Goal: Task Accomplishment & Management: Complete application form

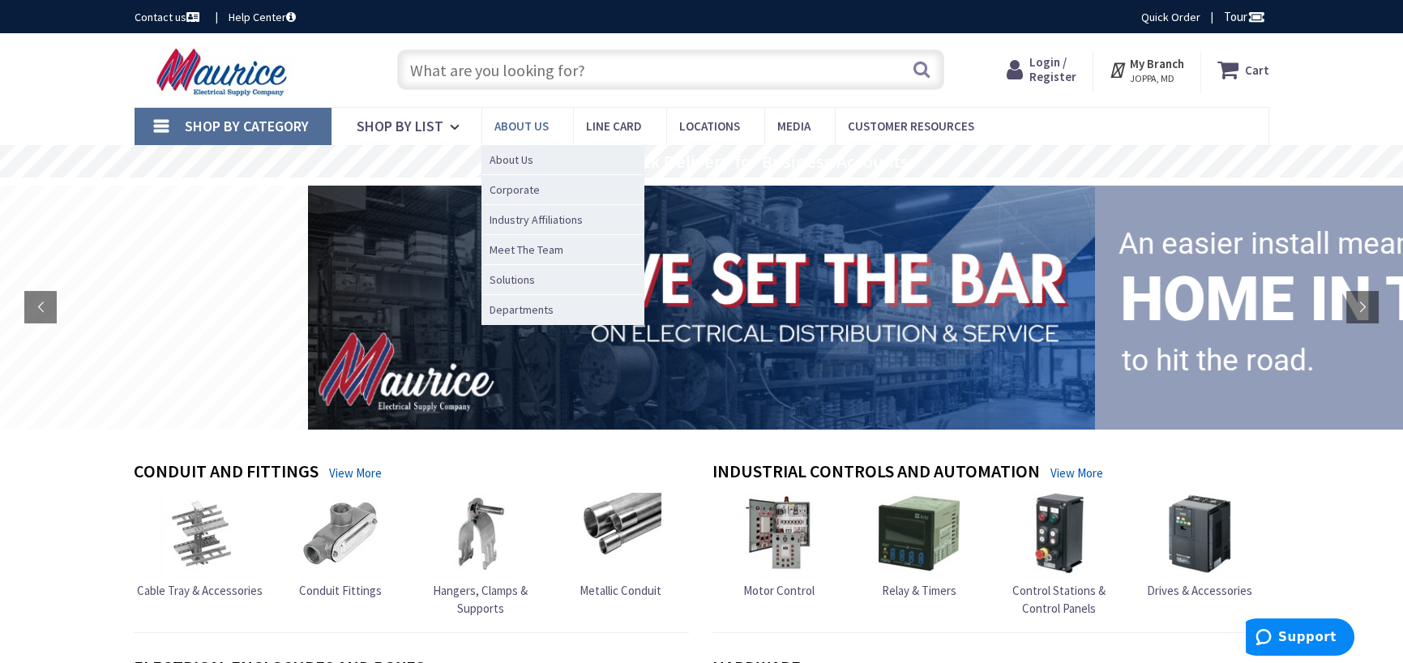
click at [519, 127] on span "About us" at bounding box center [521, 125] width 54 height 15
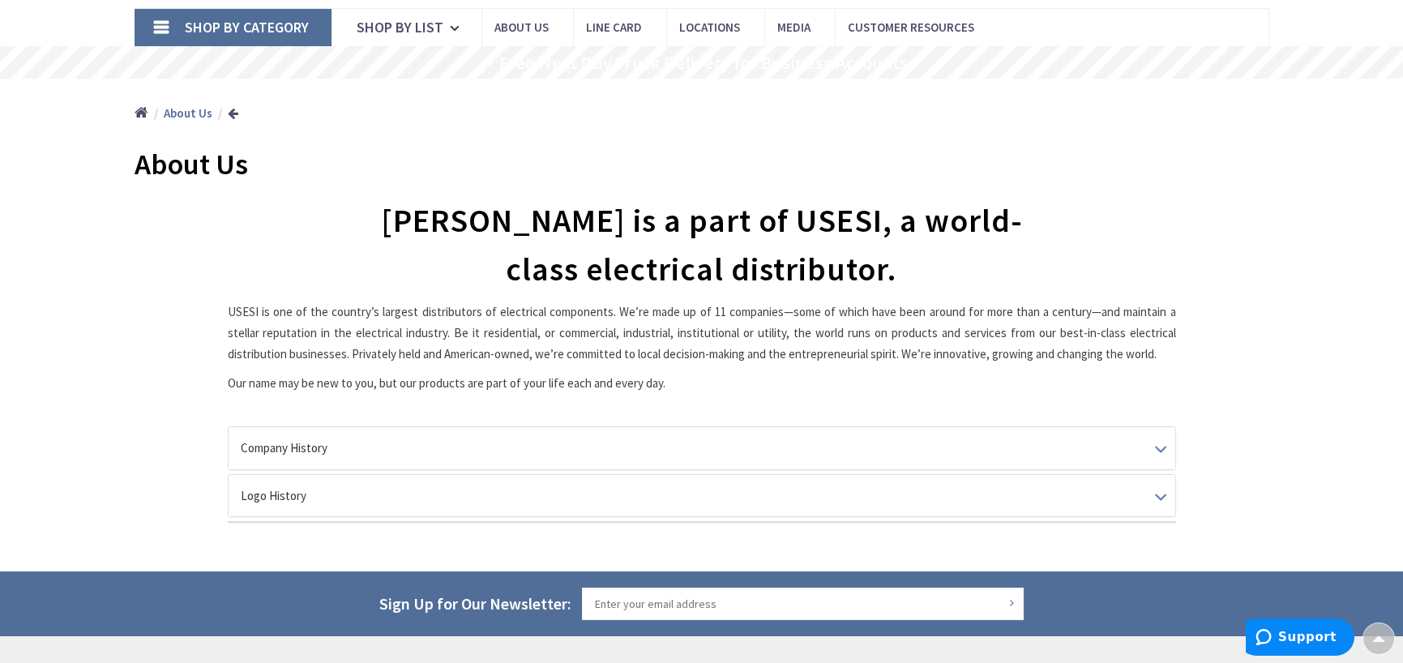
scroll to position [62, 0]
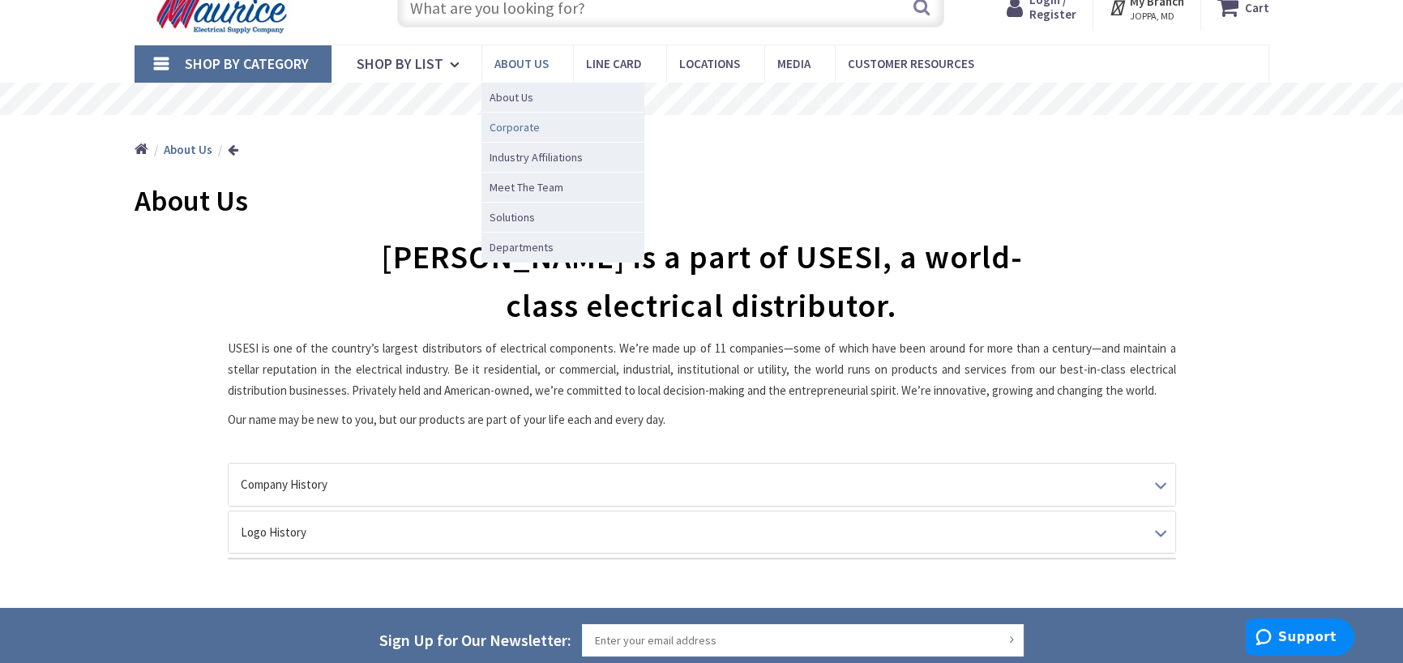
click at [516, 125] on span "Corporate" at bounding box center [515, 127] width 50 height 16
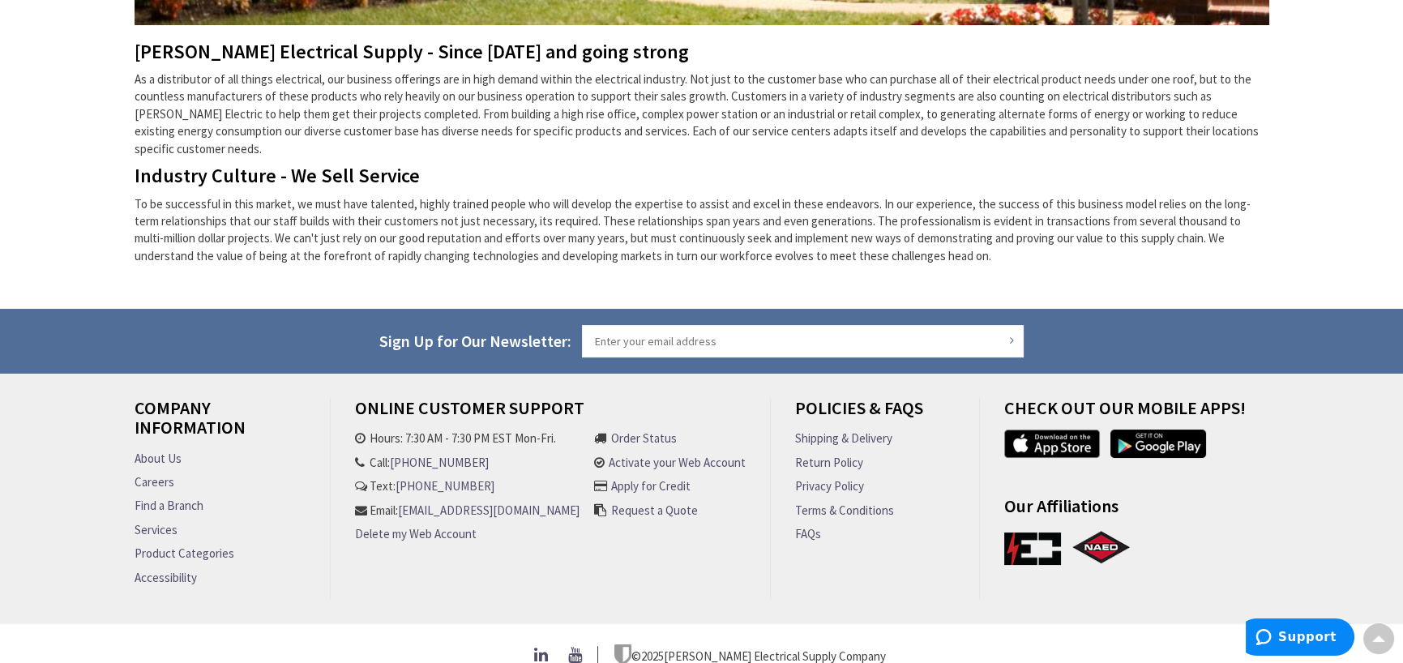
scroll to position [674, 0]
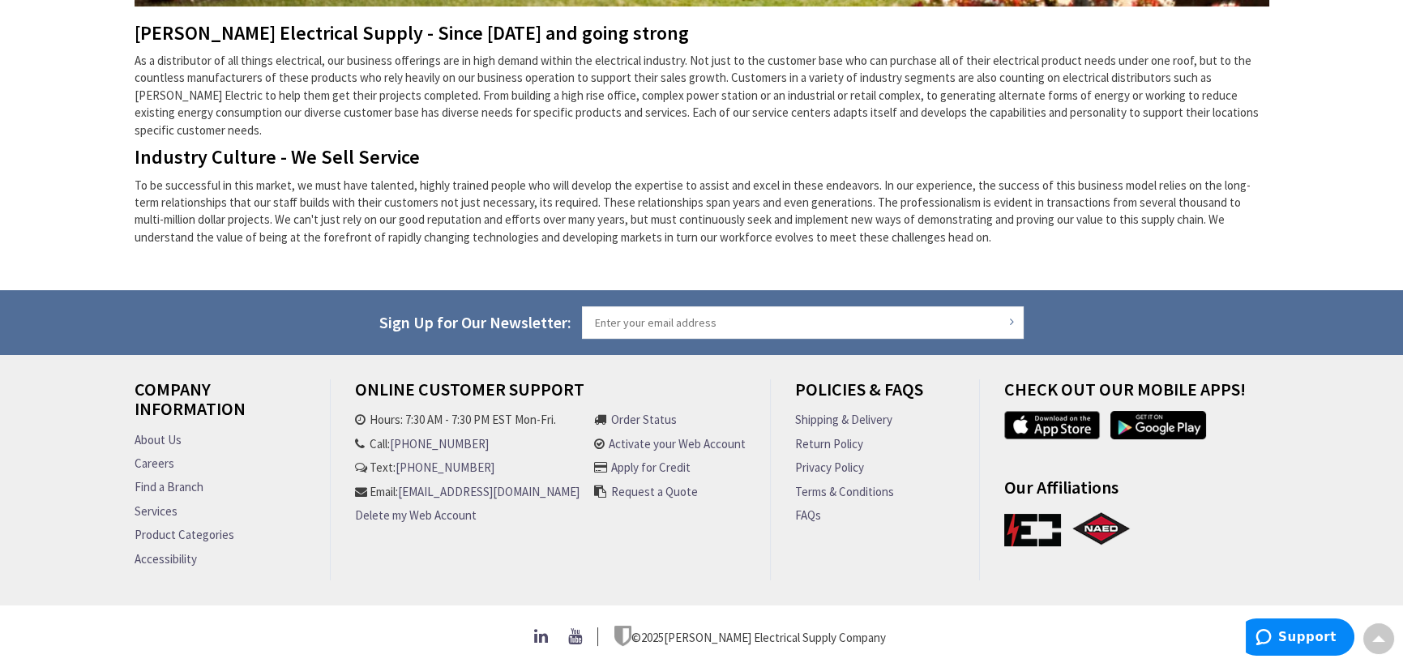
click at [657, 459] on link "Apply for Credit" at bounding box center [650, 467] width 79 height 17
